Goal: Contribute content

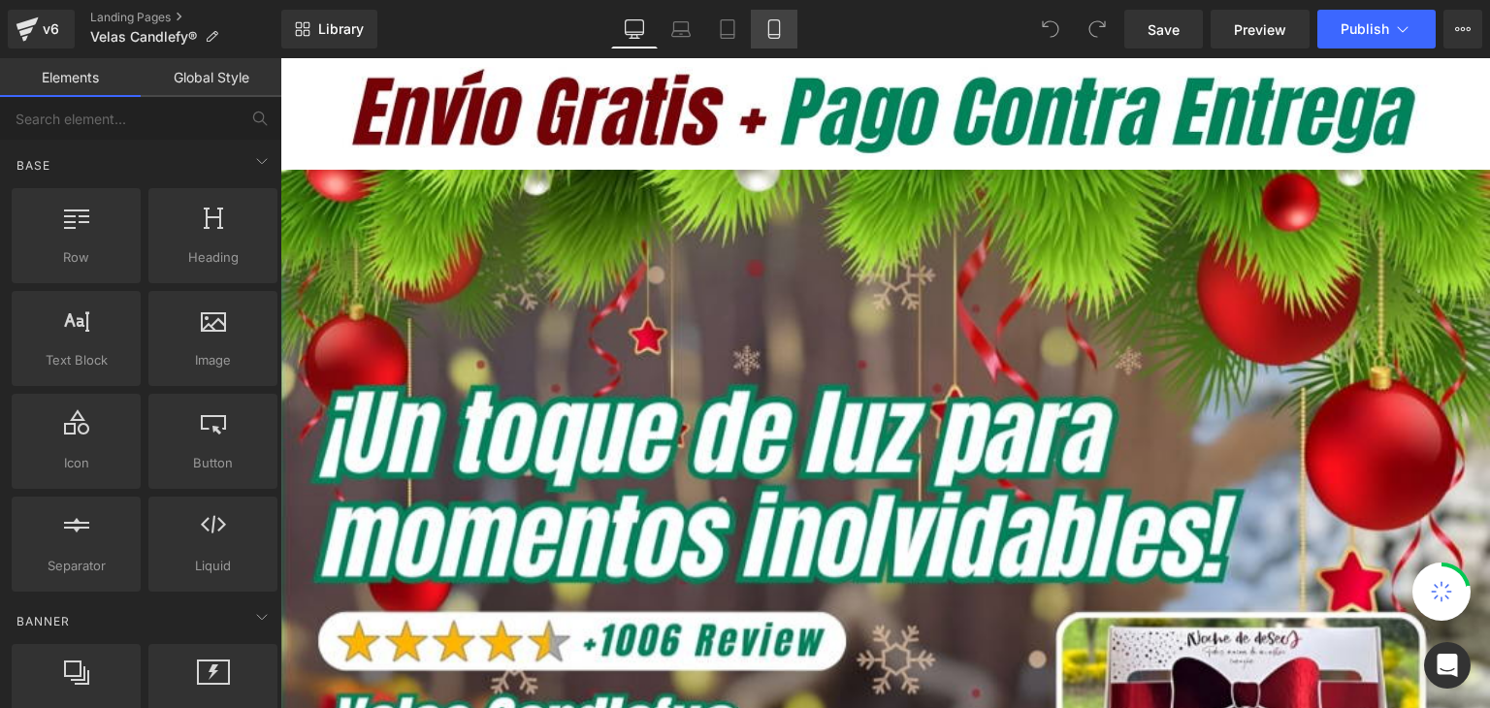
click at [765, 25] on icon at bounding box center [774, 28] width 19 height 19
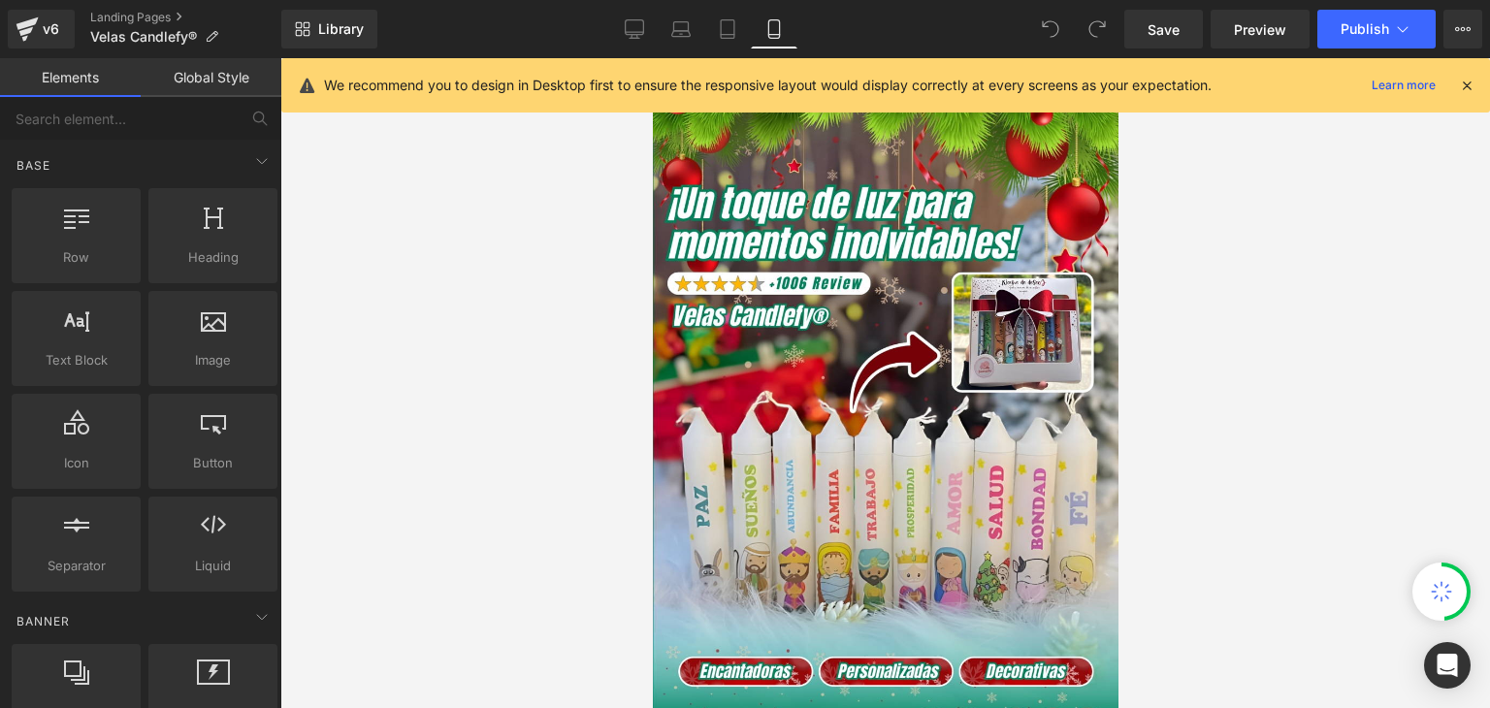
drag, startPoint x: 1471, startPoint y: 78, endPoint x: 1314, endPoint y: 143, distance: 170.1
click at [1471, 79] on icon at bounding box center [1466, 85] width 17 height 17
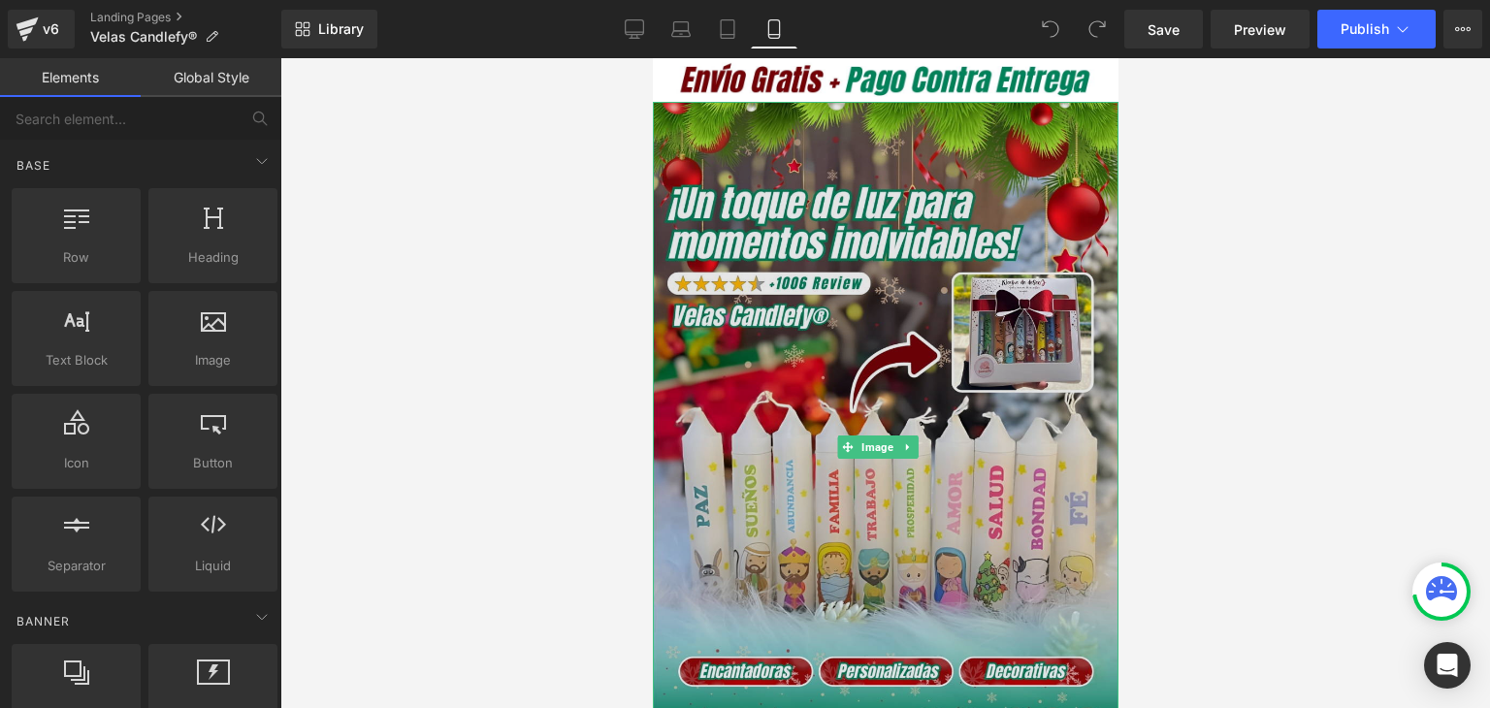
click at [875, 237] on img at bounding box center [885, 447] width 466 height 690
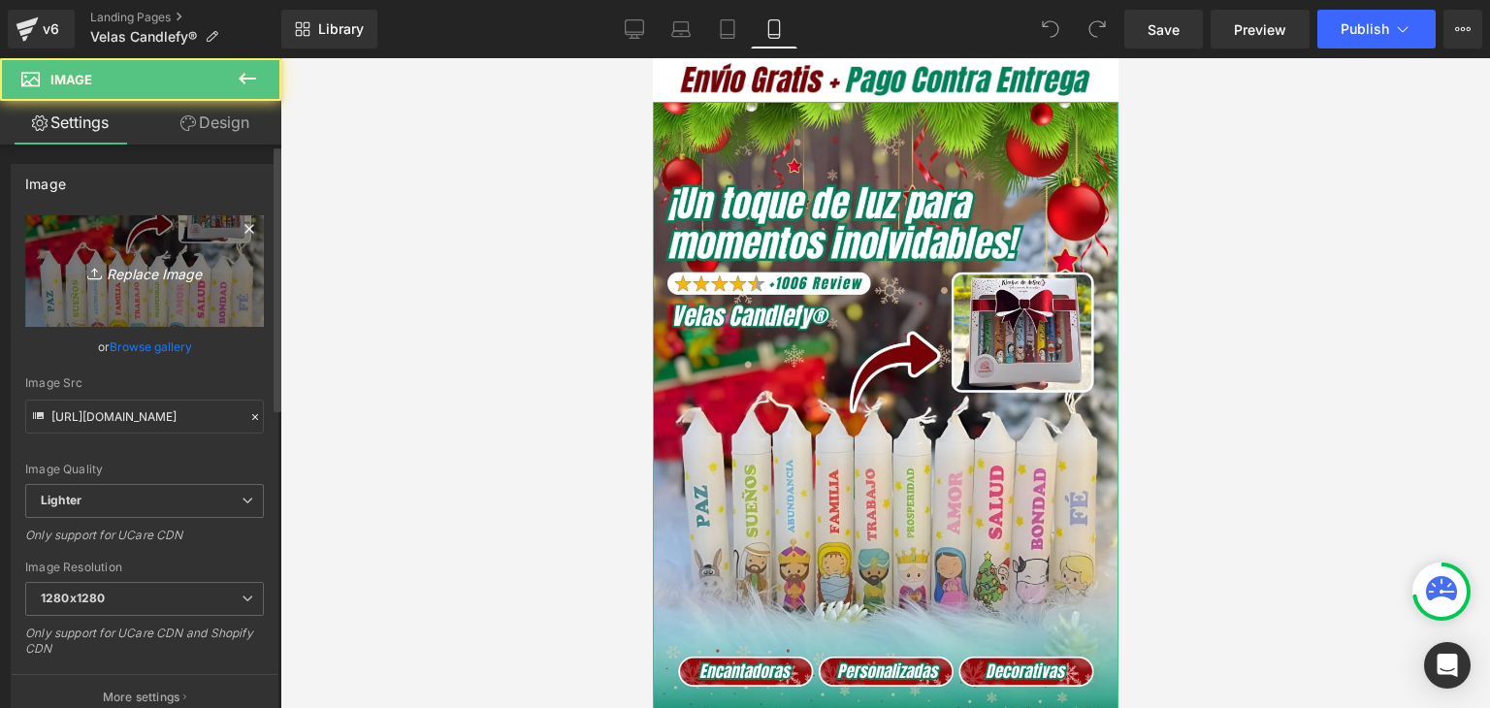
click at [123, 260] on icon "Replace Image" at bounding box center [144, 271] width 155 height 24
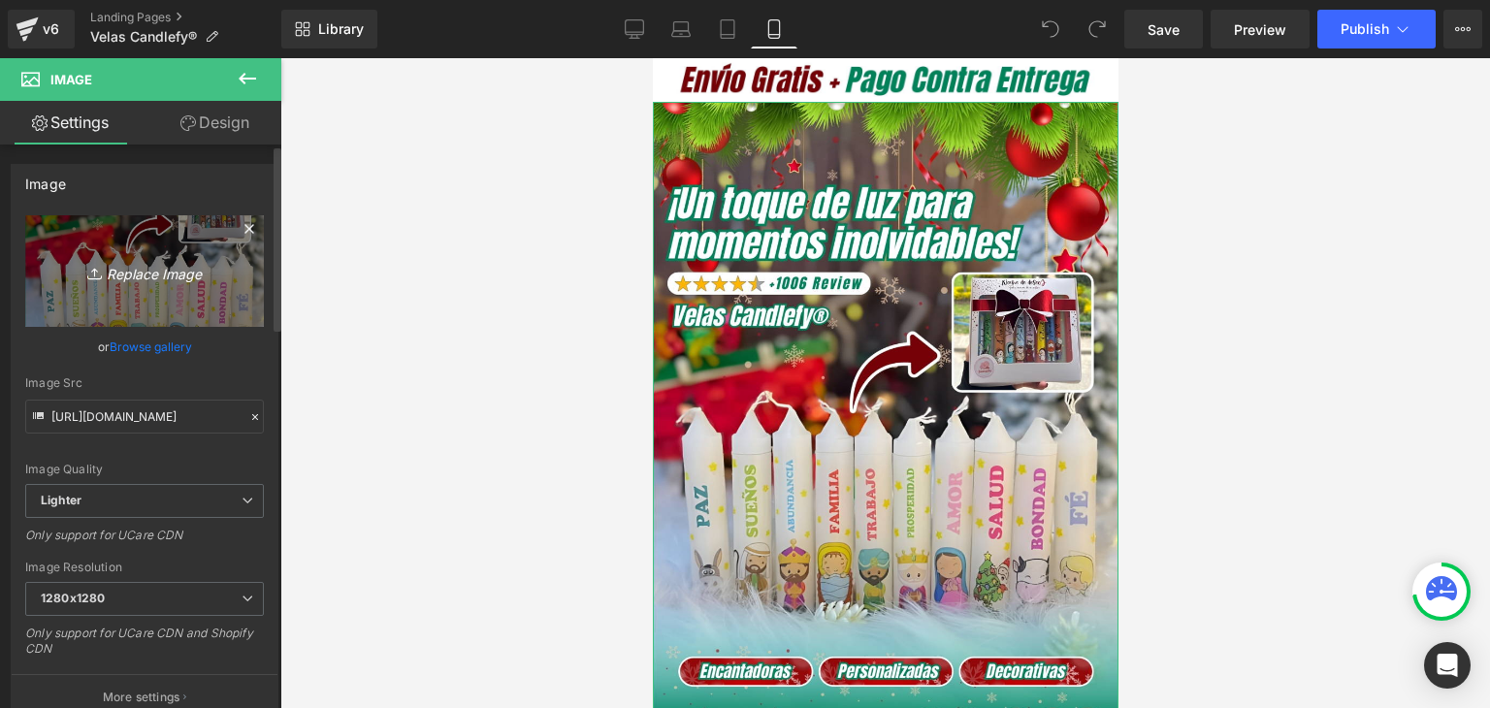
type input "C:\fakepath\Banner Landing.webp"
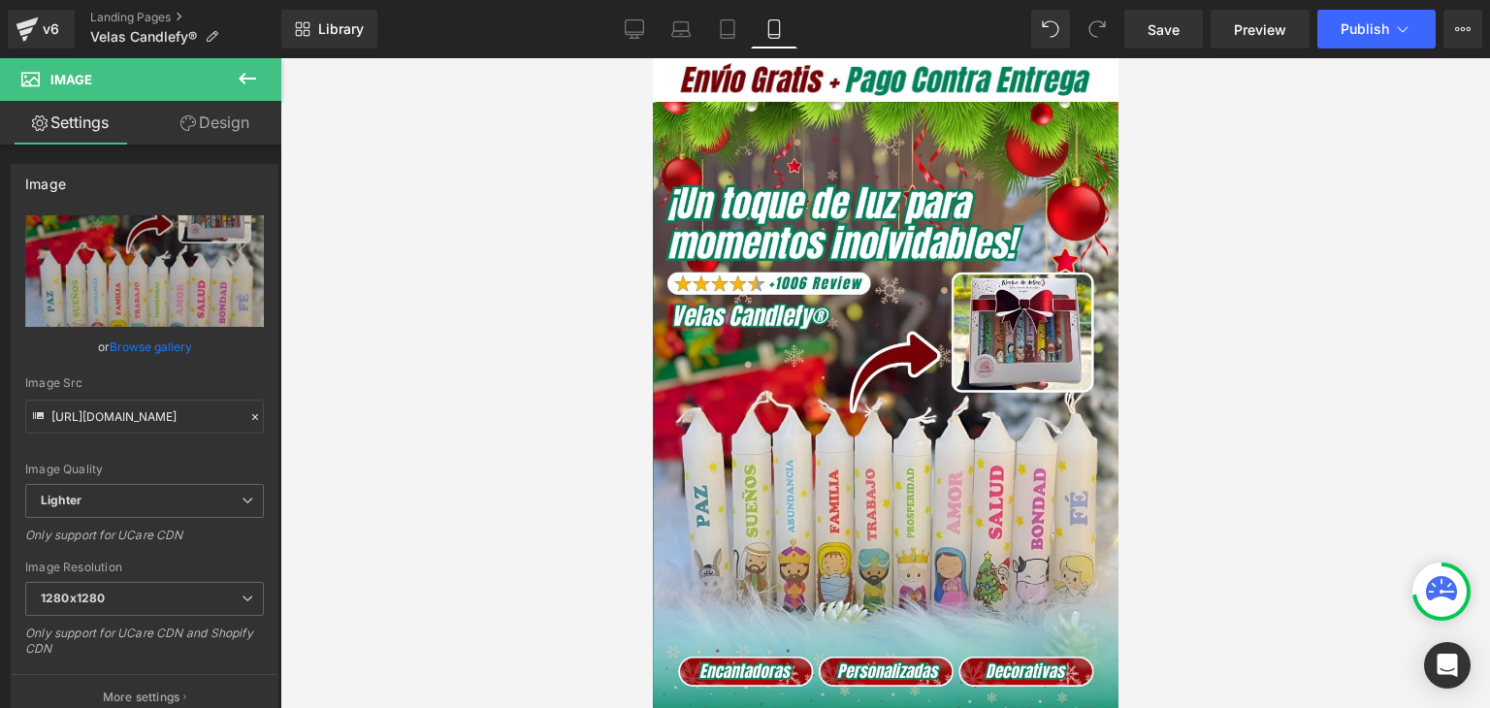
type input "[URL][DOMAIN_NAME]"
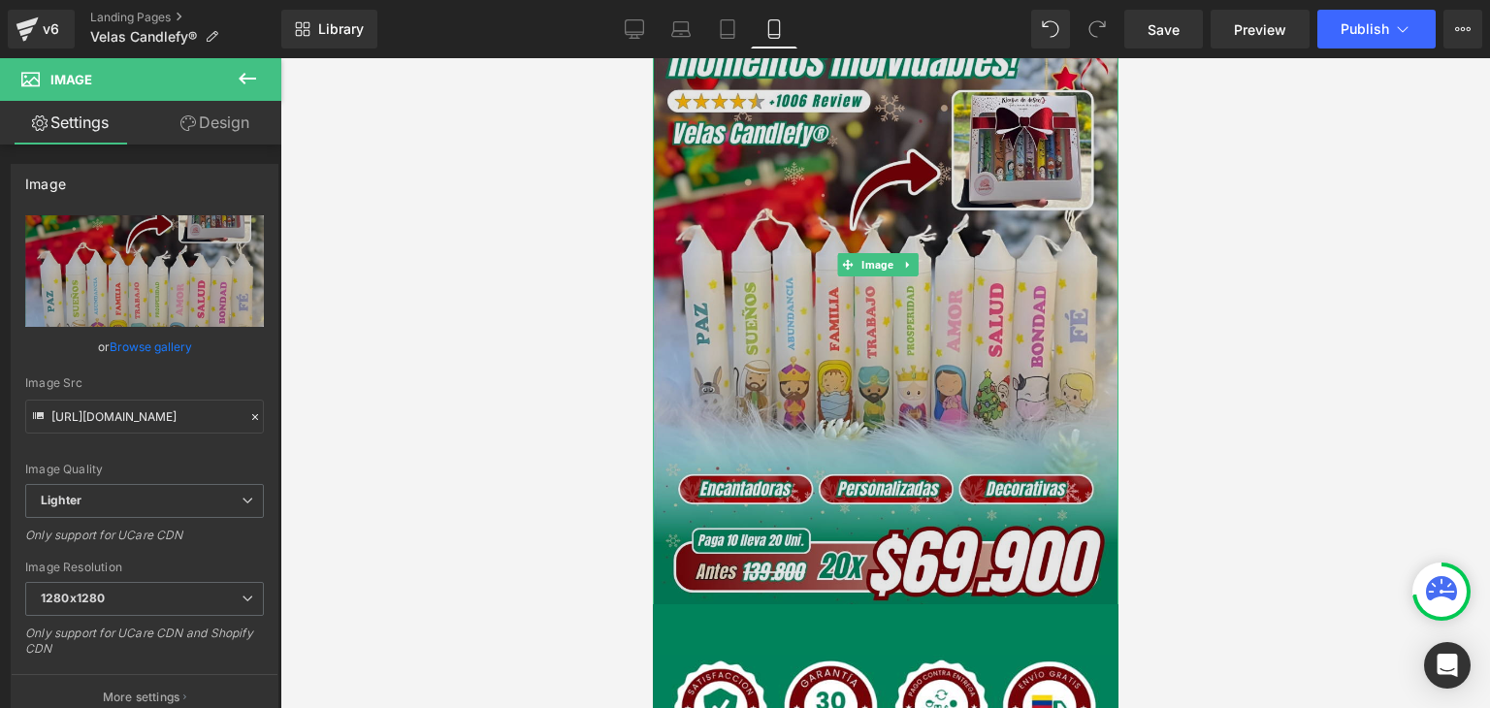
scroll to position [194, 0]
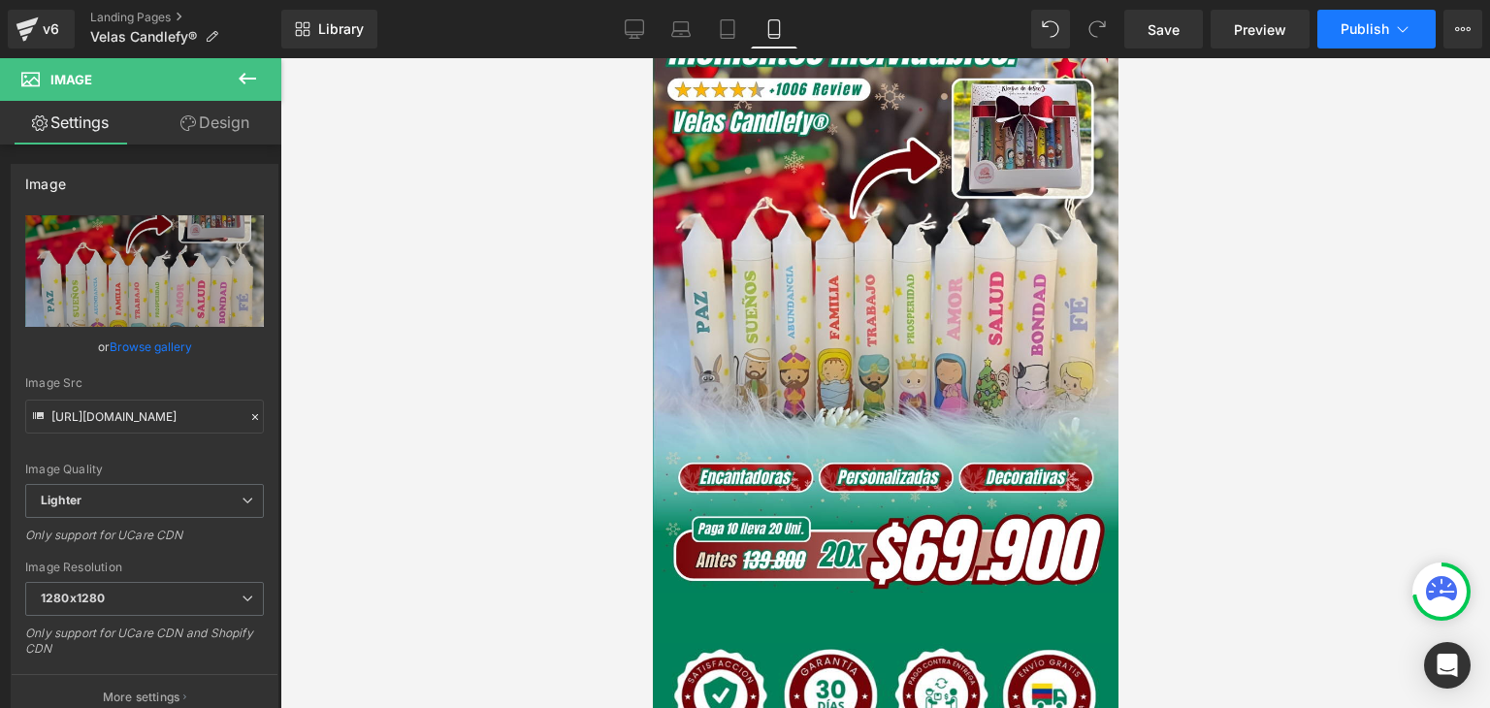
click at [1362, 35] on span "Publish" at bounding box center [1365, 29] width 49 height 16
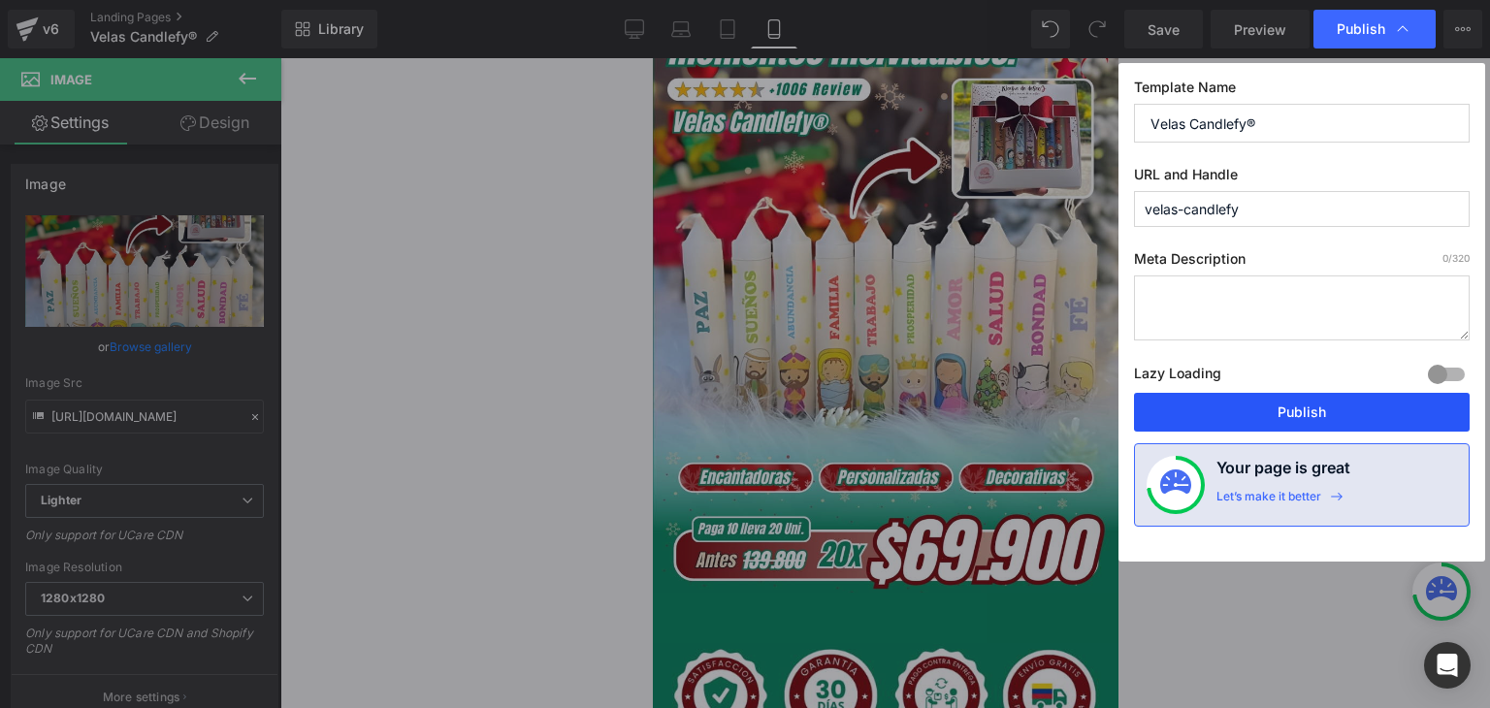
click at [1287, 422] on button "Publish" at bounding box center [1302, 412] width 336 height 39
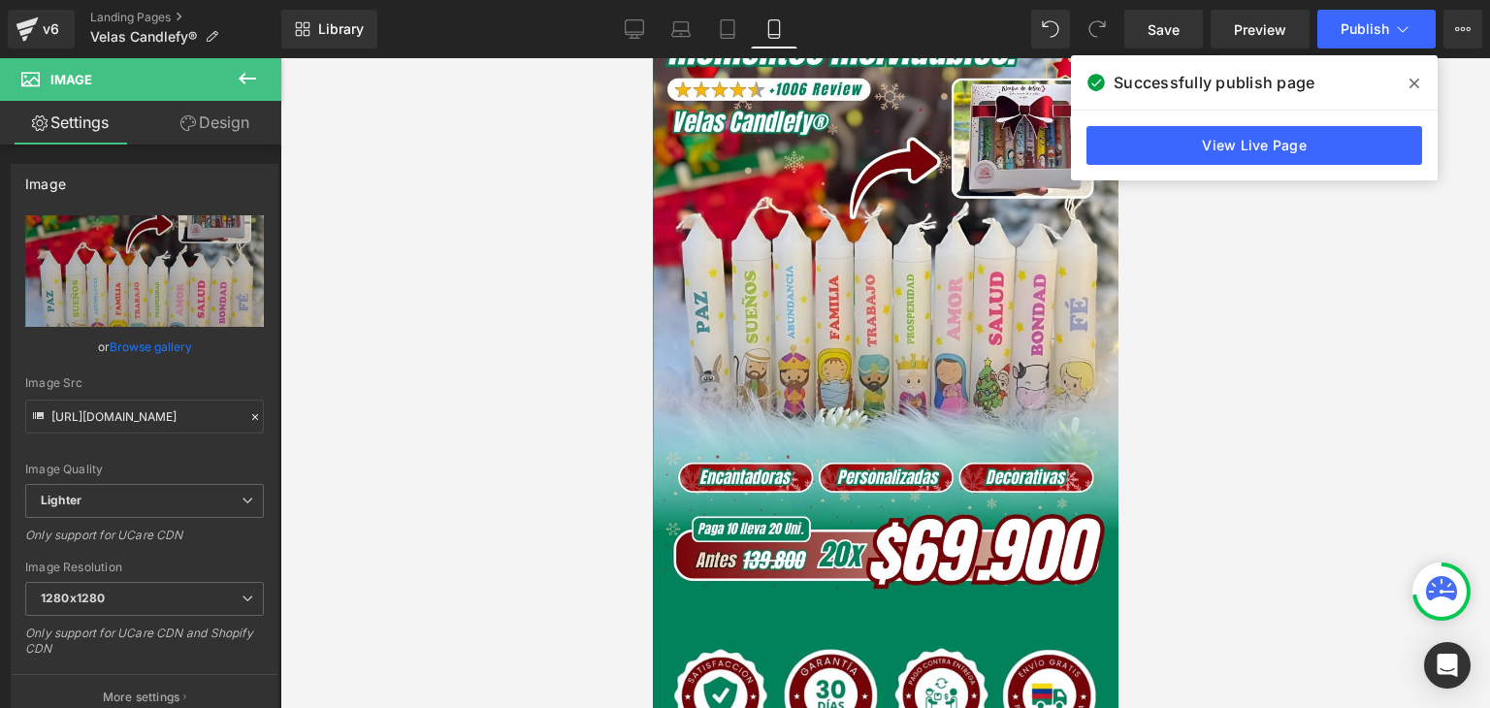
click at [1284, 117] on div "View Live Page" at bounding box center [1254, 146] width 367 height 70
click at [1273, 133] on link "View Live Page" at bounding box center [1255, 145] width 336 height 39
